Goal: Find specific page/section: Find specific page/section

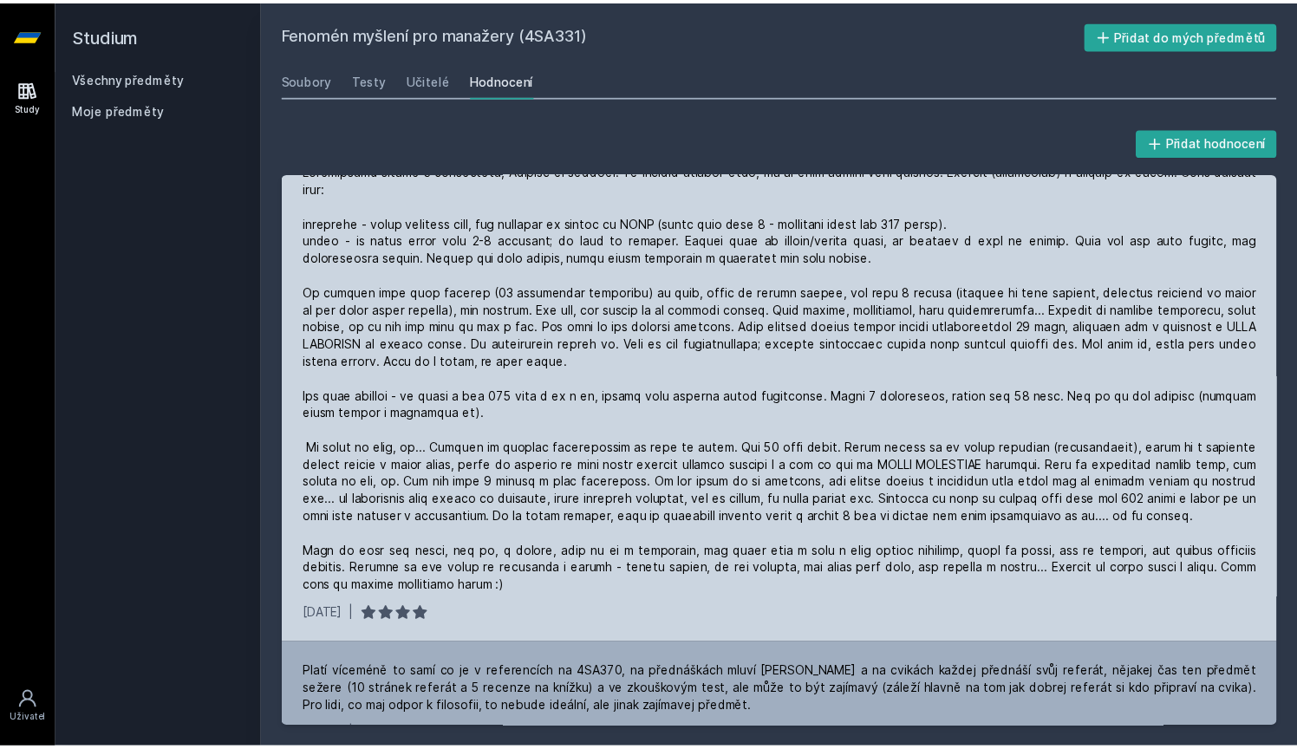
scroll to position [452, 0]
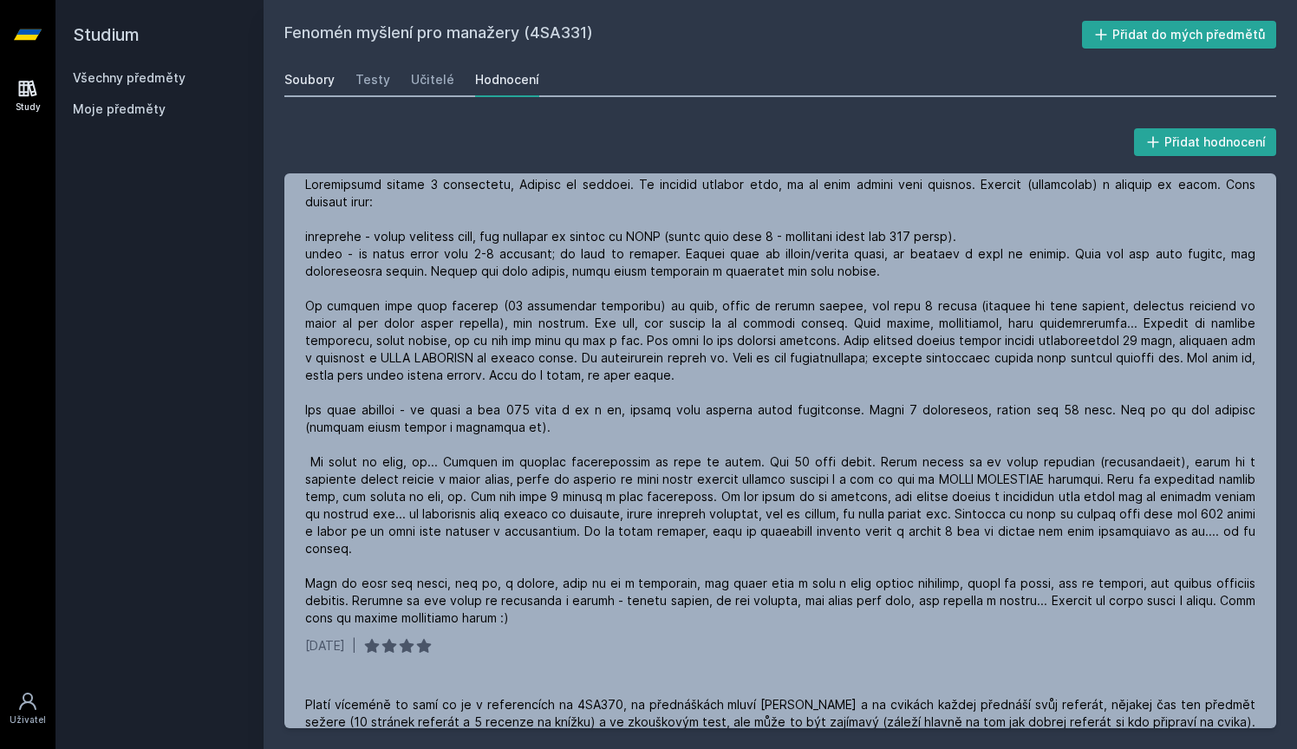
click at [290, 92] on link "Soubory" at bounding box center [309, 79] width 50 height 35
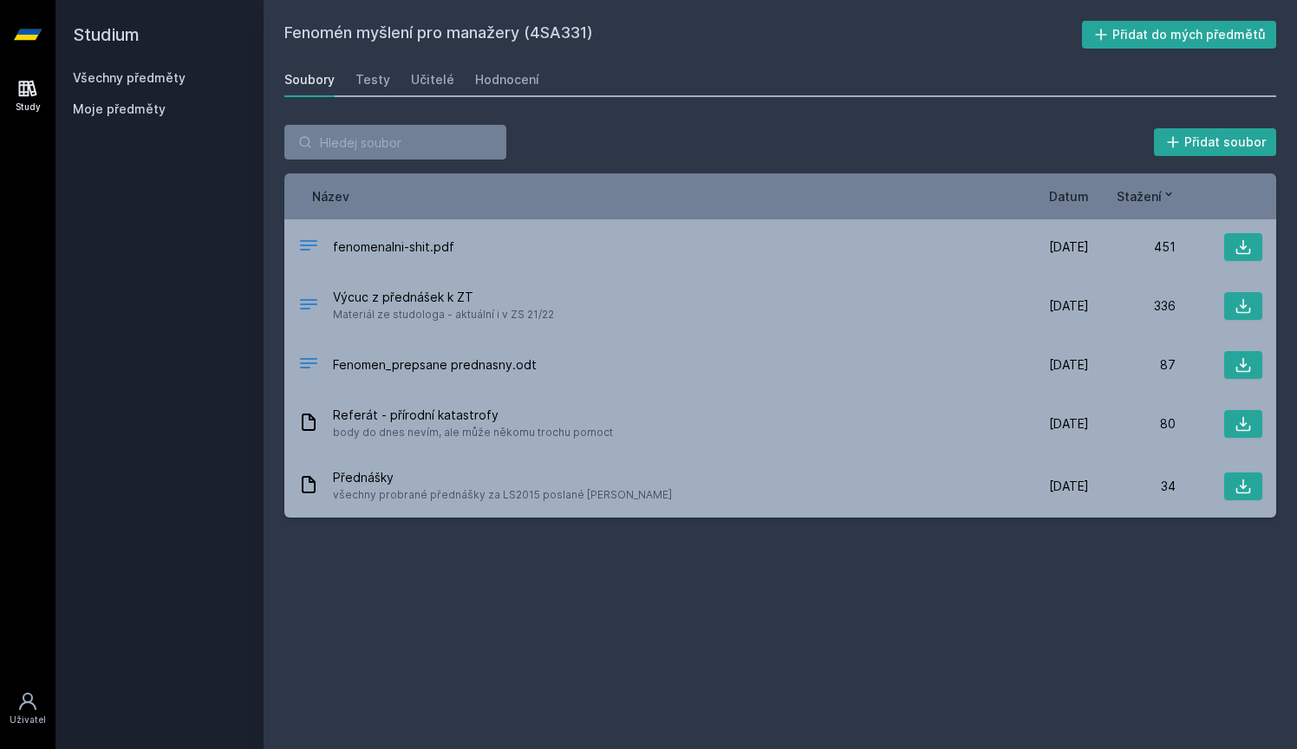
click at [158, 90] on div "Všechny předměty Moje předměty" at bounding box center [159, 96] width 173 height 55
click at [177, 72] on link "Všechny předměty" at bounding box center [129, 77] width 113 height 15
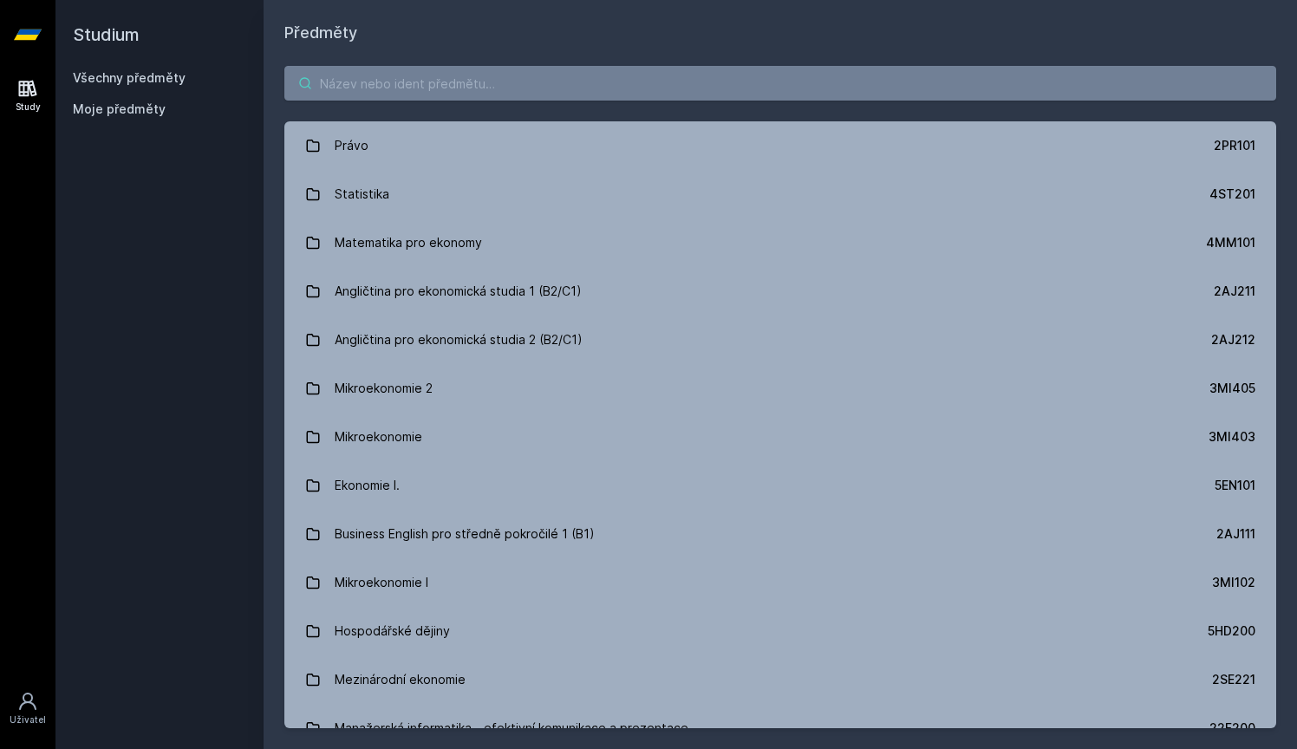
click at [476, 95] on input "search" at bounding box center [780, 83] width 992 height 35
paste input "4IZ160"
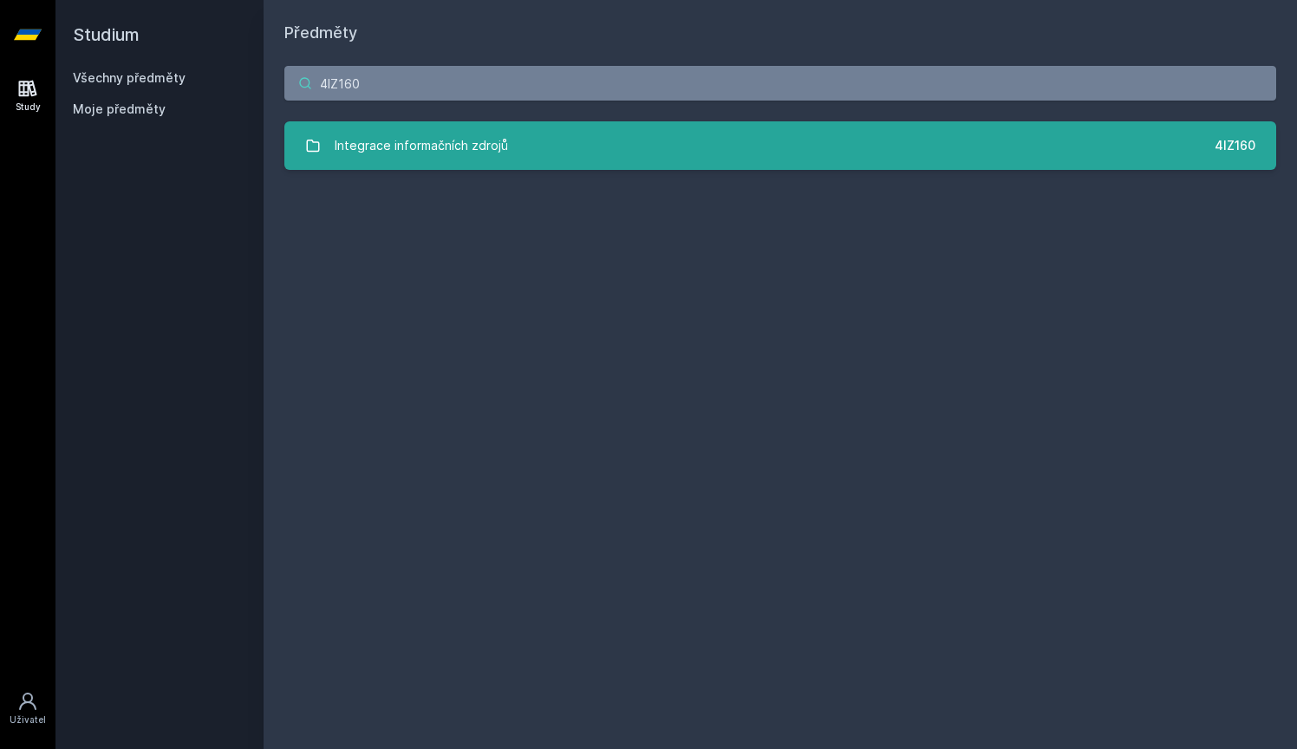
type input "4IZ160"
click at [467, 167] on link "Integrace informačních zdrojů 4IZ160" at bounding box center [780, 145] width 992 height 49
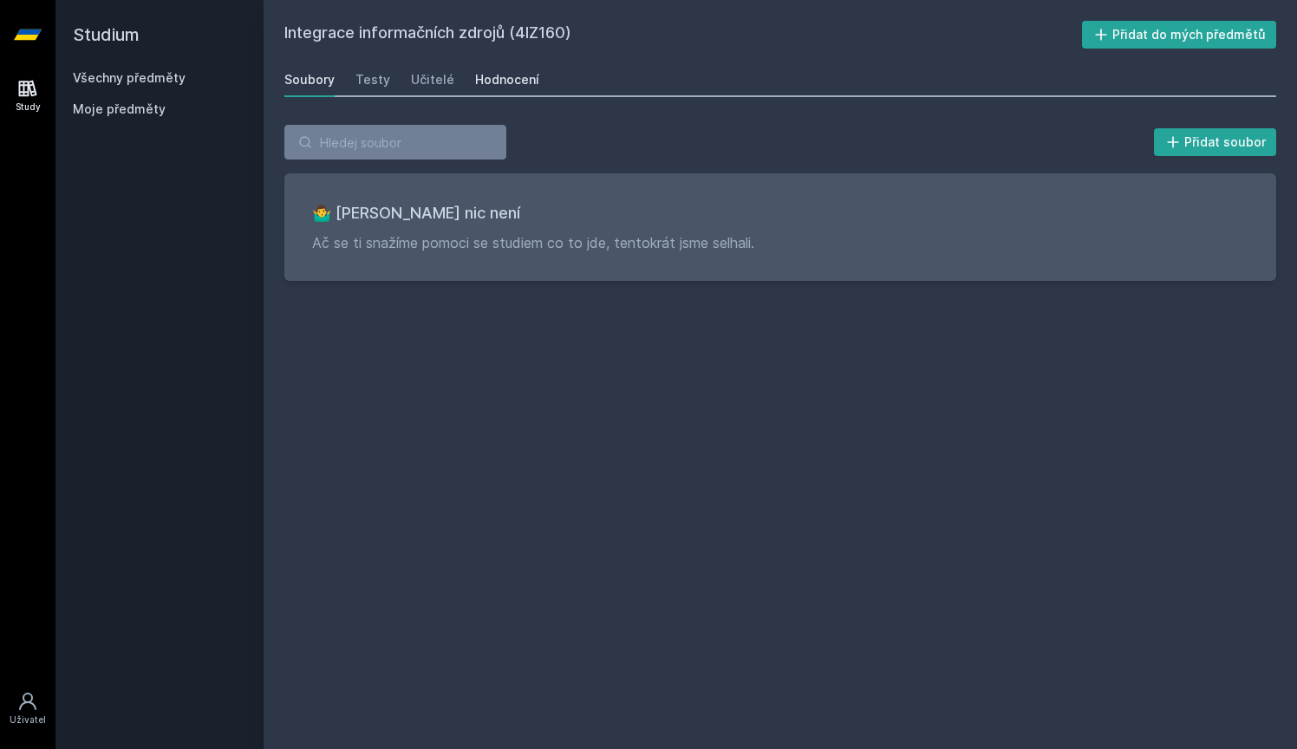
click at [491, 78] on div "Hodnocení" at bounding box center [507, 79] width 64 height 17
